Goal: Task Accomplishment & Management: Complete application form

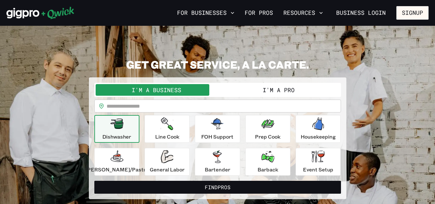
click at [271, 92] on button "I'm a Pro" at bounding box center [279, 90] width 122 height 12
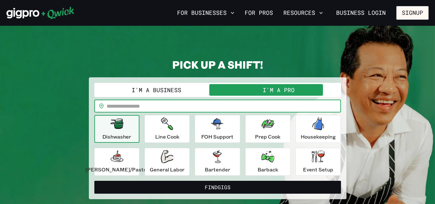
click at [181, 105] on input "text" at bounding box center [224, 105] width 234 height 13
type input "*****"
click at [94, 181] on button "Find Gigs" at bounding box center [217, 187] width 247 height 13
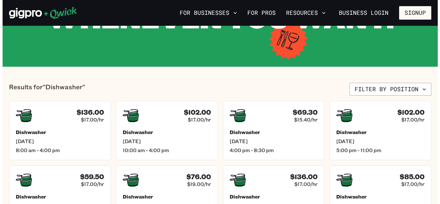
scroll to position [117, 0]
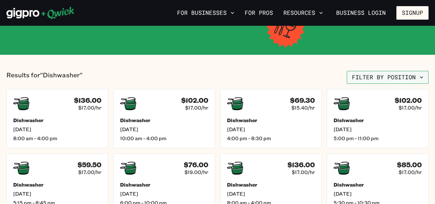
click at [415, 76] on button "Filter by position" at bounding box center [388, 77] width 82 height 13
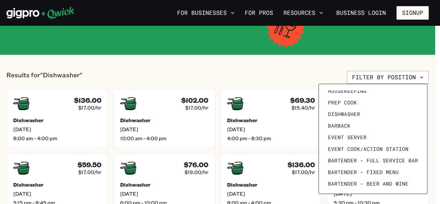
scroll to position [89, 0]
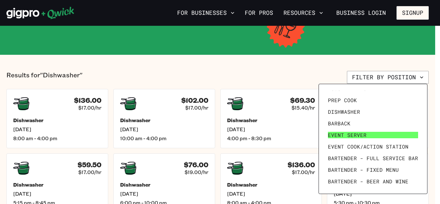
click at [347, 136] on span "Event Server" at bounding box center [347, 135] width 39 height 6
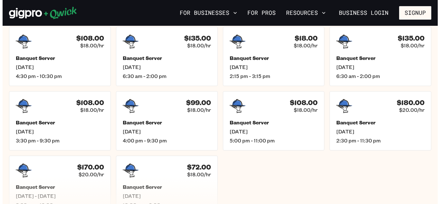
scroll to position [182, 0]
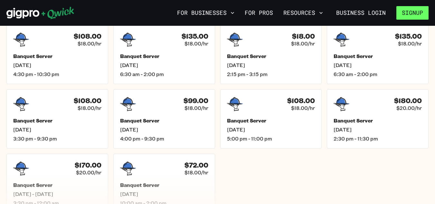
click at [410, 15] on button "Signup" at bounding box center [412, 13] width 32 height 14
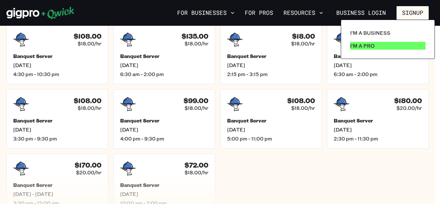
click at [365, 48] on p "I'm a Pro" at bounding box center [362, 46] width 24 height 8
